Goal: Task Accomplishment & Management: Manage account settings

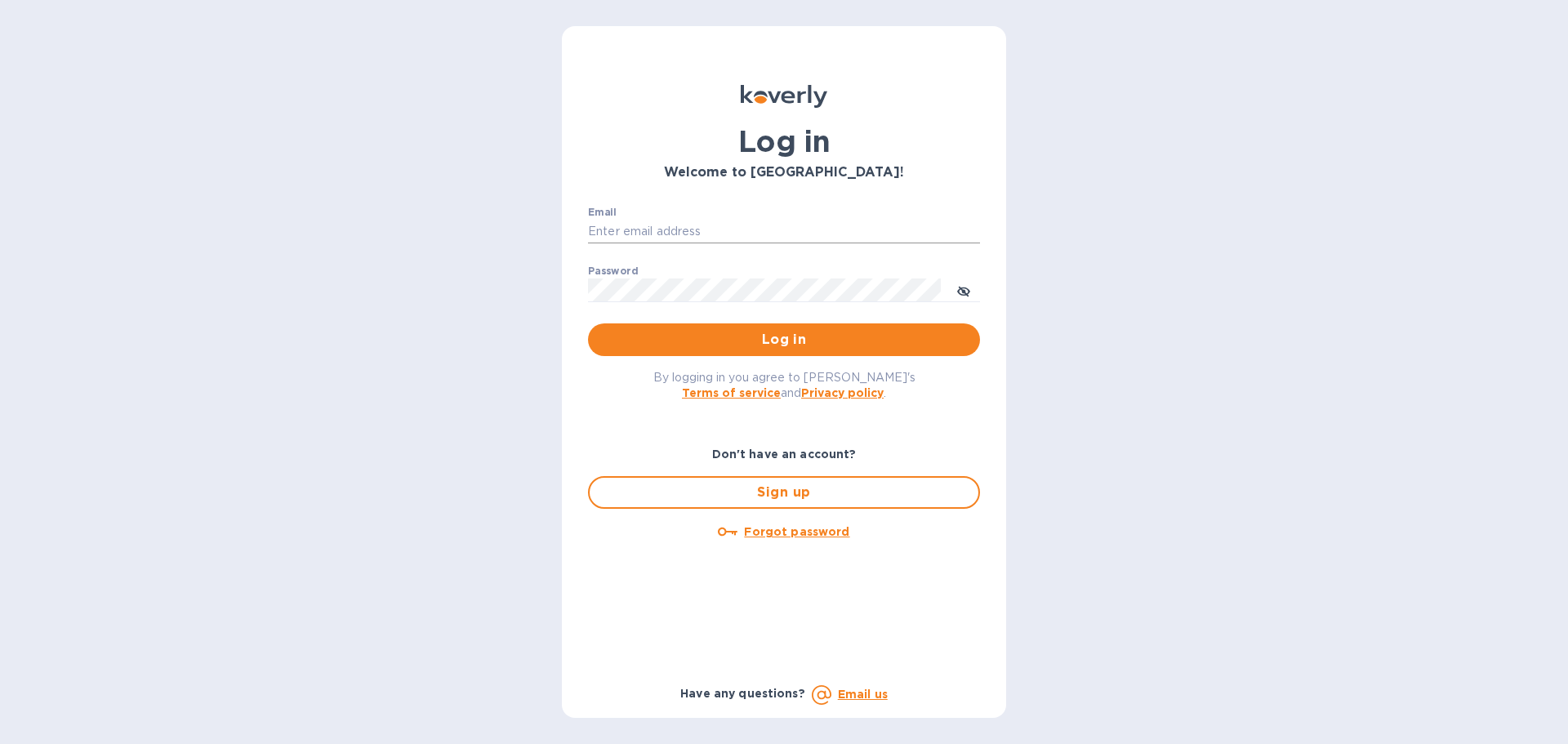
click at [740, 233] on input "Email" at bounding box center [784, 232] width 392 height 25
type input "[EMAIL_ADDRESS][DOMAIN_NAME]"
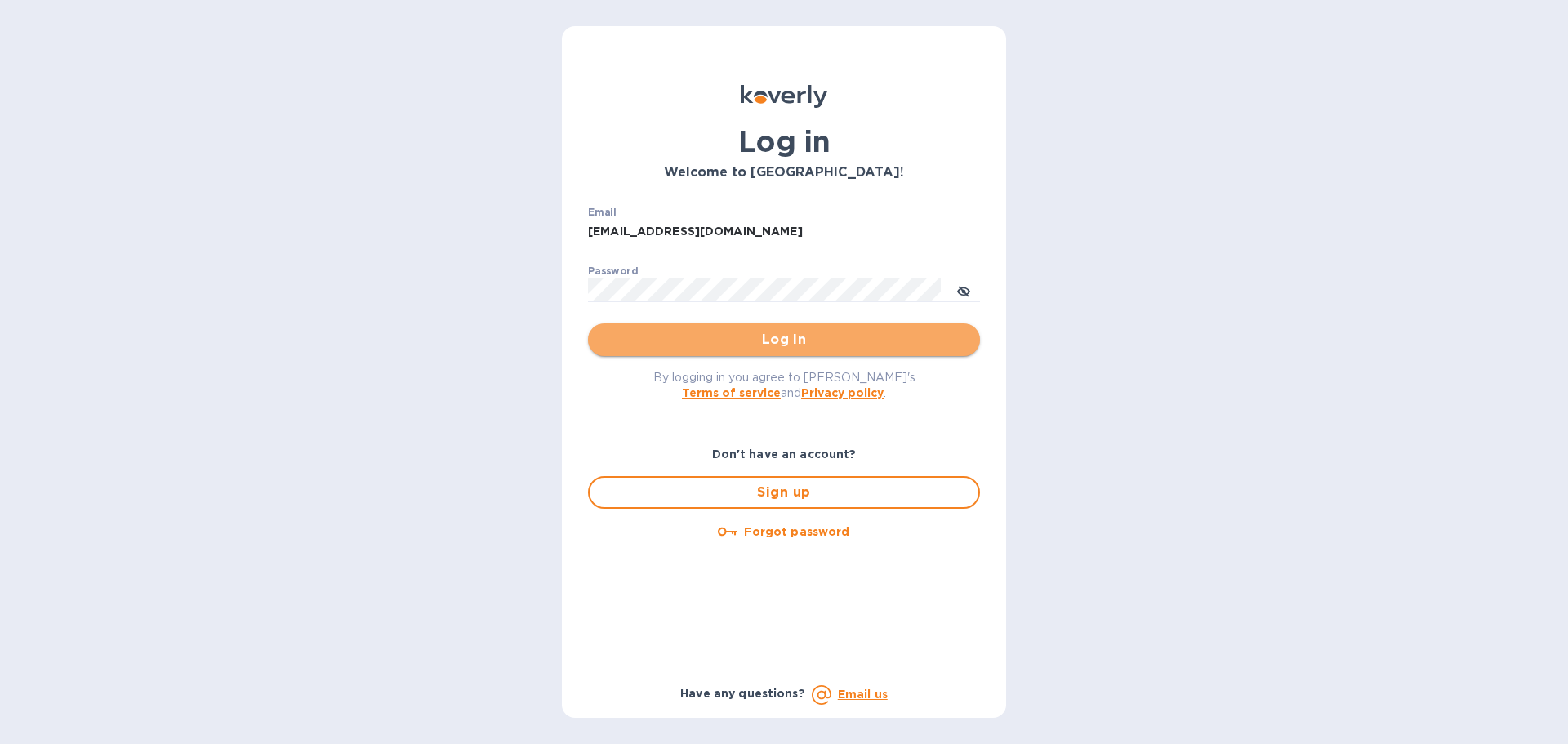
click at [789, 347] on span "Log in" at bounding box center [784, 340] width 366 height 20
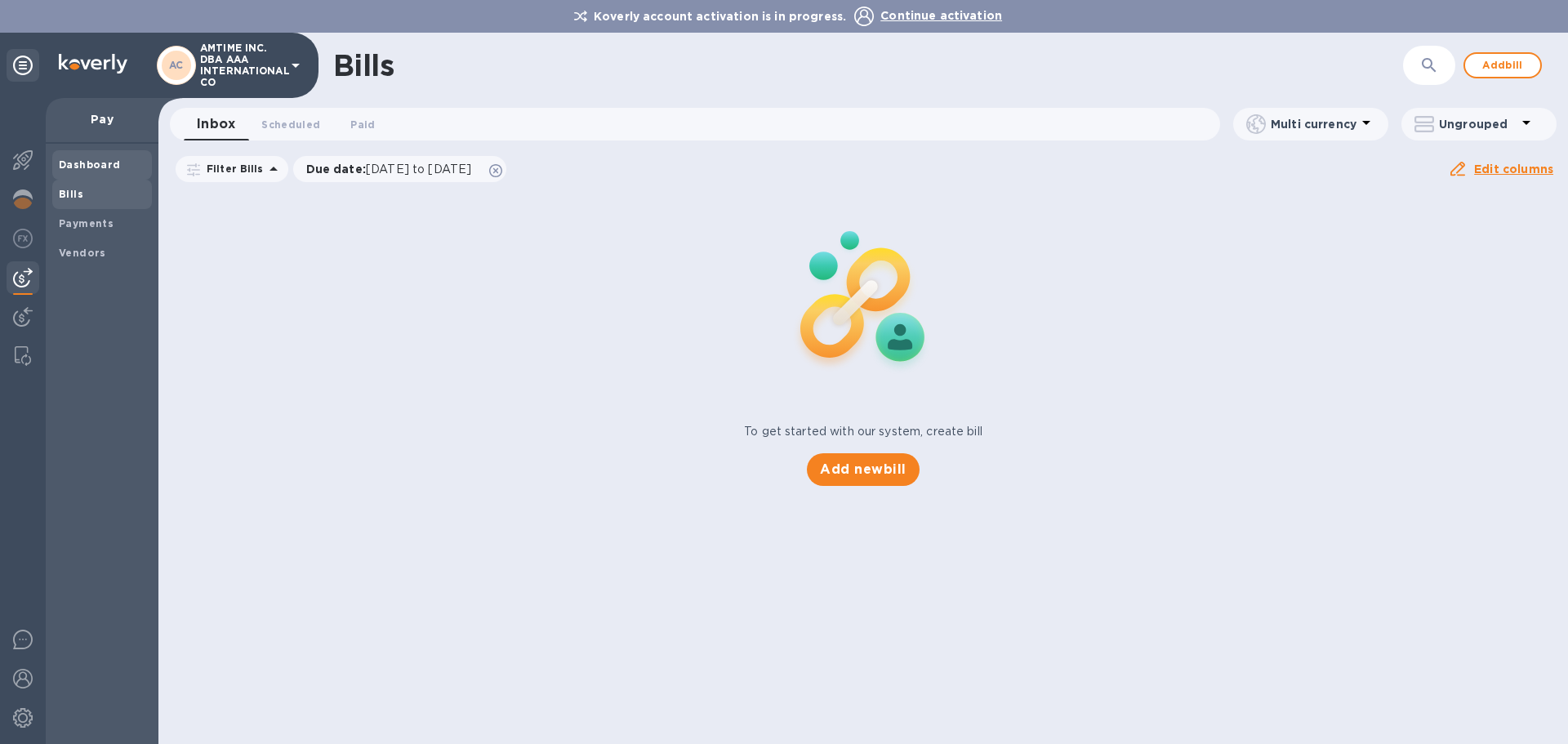
click at [97, 154] on div "Dashboard" at bounding box center [102, 165] width 99 height 30
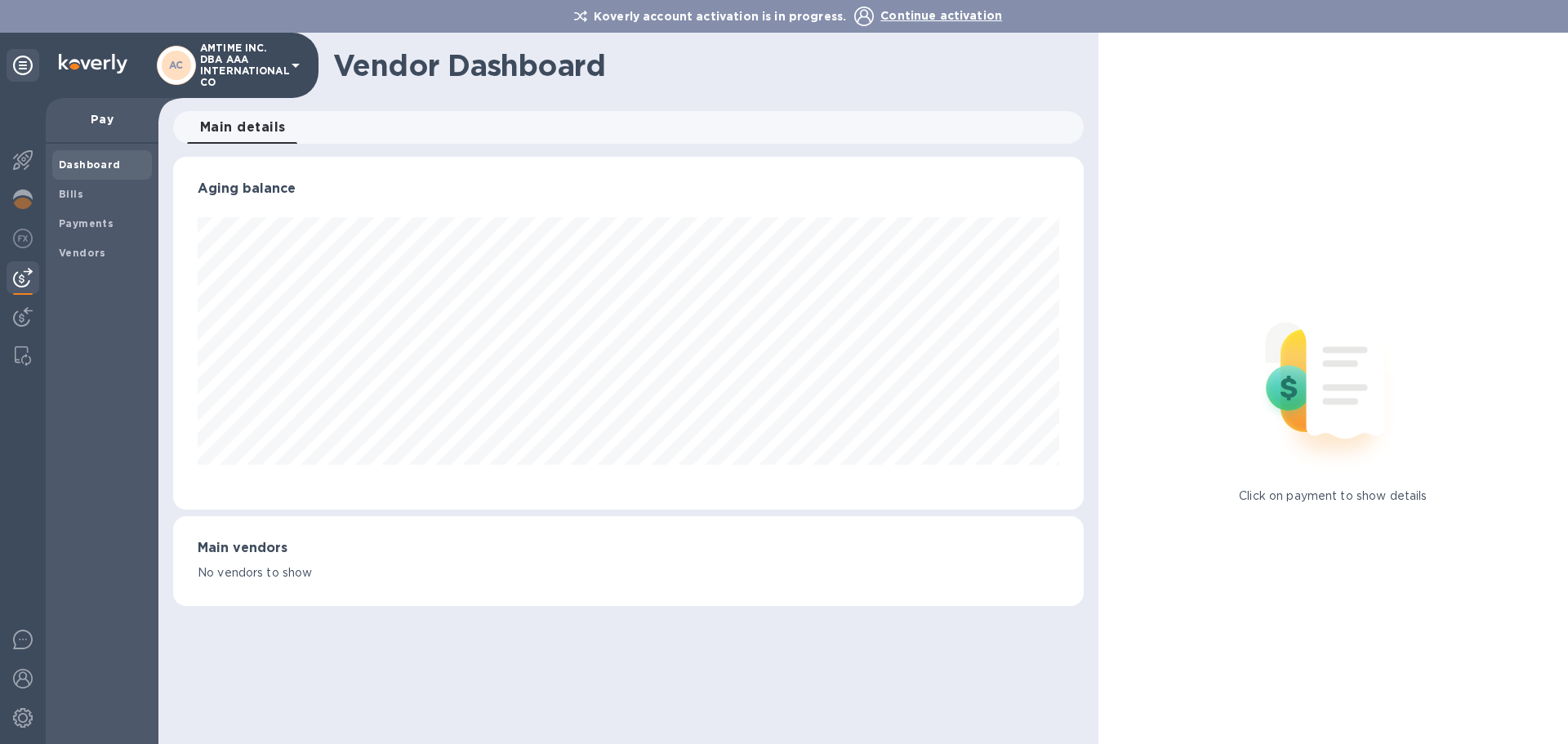
scroll to position [353, 910]
click at [119, 218] on span "Payments" at bounding box center [102, 223] width 87 height 16
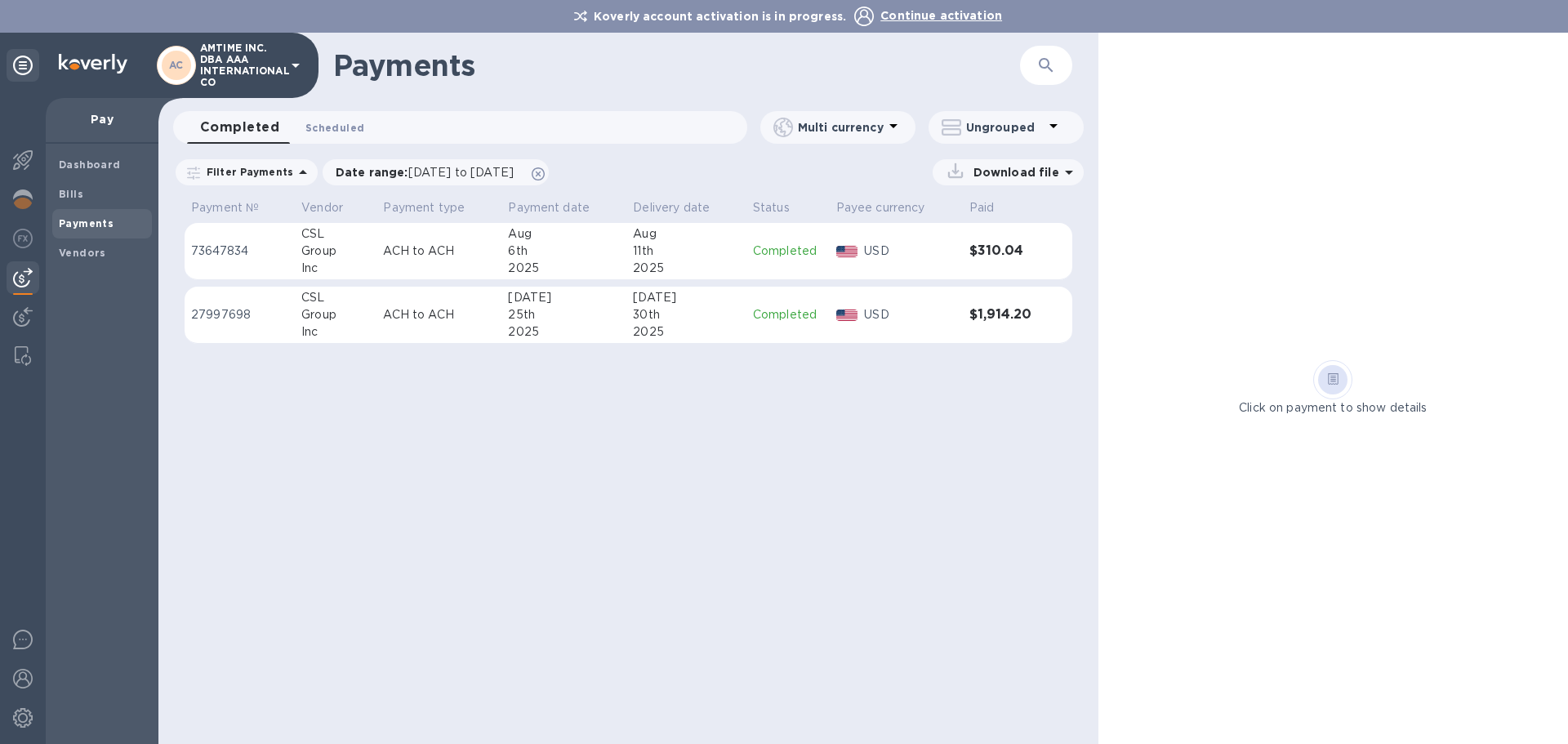
click at [327, 125] on span "Scheduled 0" at bounding box center [334, 127] width 59 height 17
